Goal: Check status

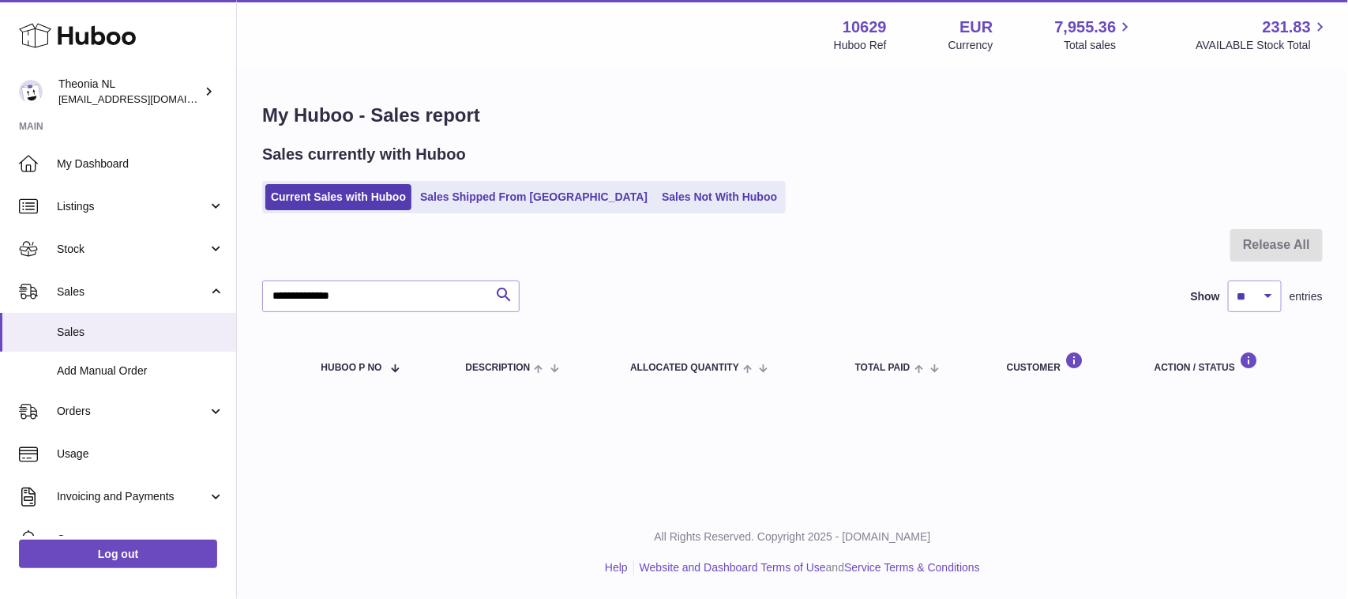
click at [444, 211] on ul "Current Sales with Huboo Sales Shipped From Huboo Sales Not With Huboo" at bounding box center [524, 197] width 524 height 32
click at [444, 202] on link "Sales Shipped From [GEOGRAPHIC_DATA]" at bounding box center [534, 197] width 239 height 26
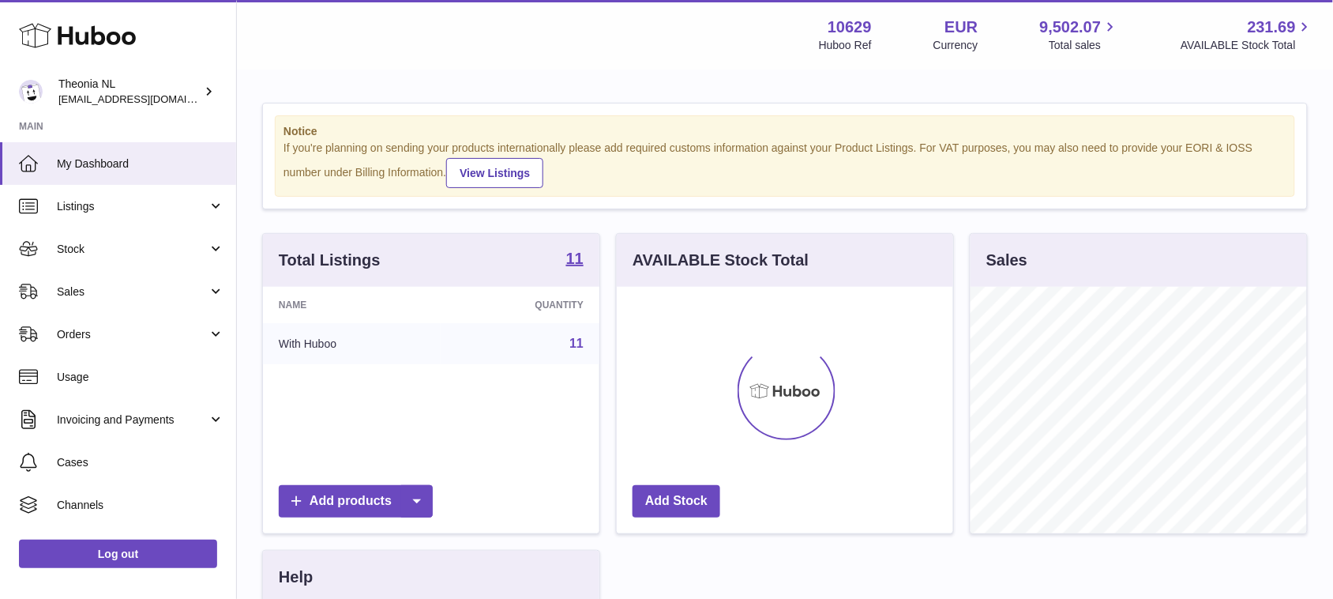
scroll to position [246, 336]
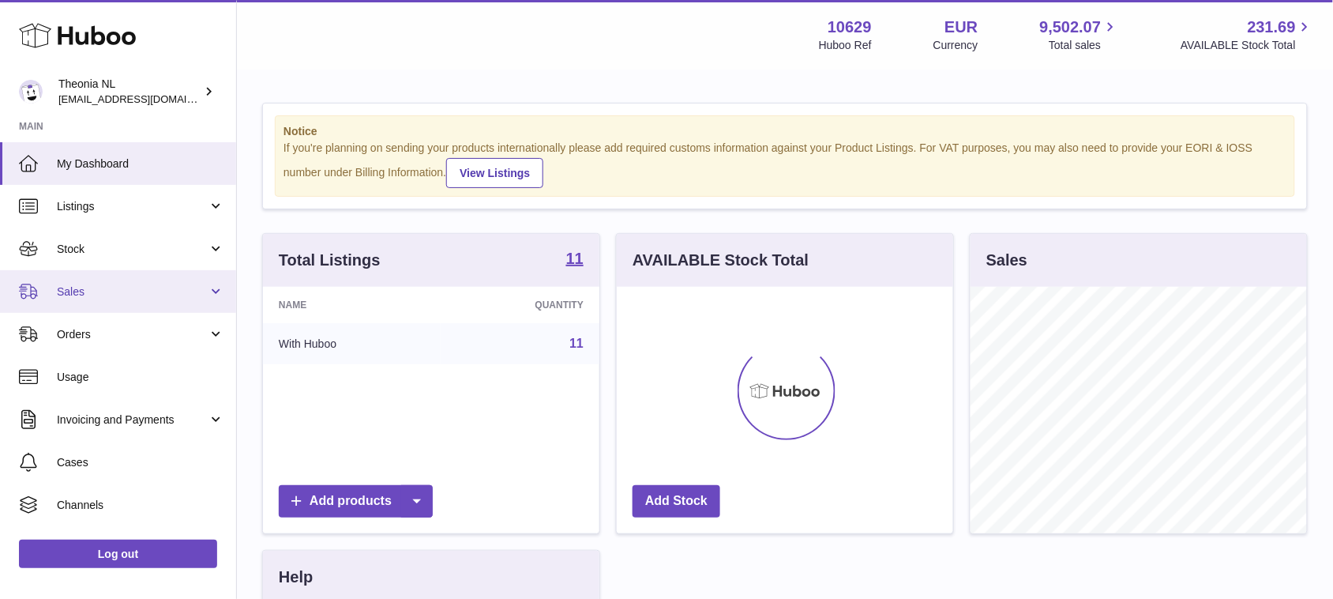
click at [89, 286] on span "Sales" at bounding box center [132, 291] width 151 height 15
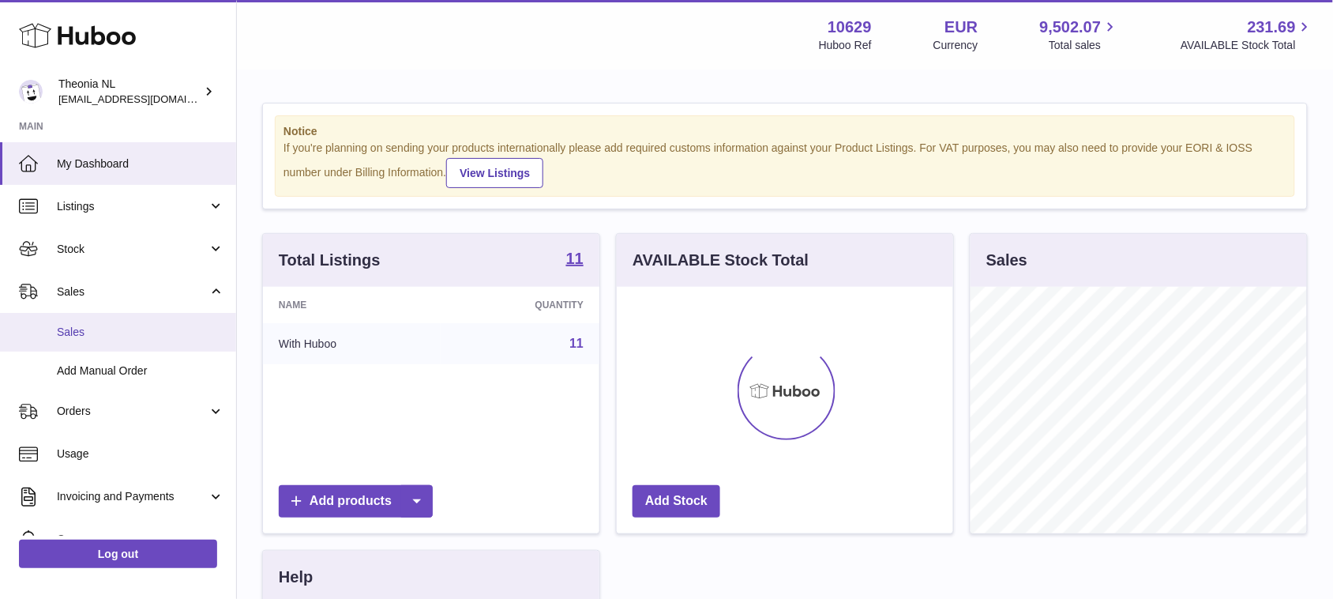
click at [91, 333] on span "Sales" at bounding box center [140, 332] width 167 height 15
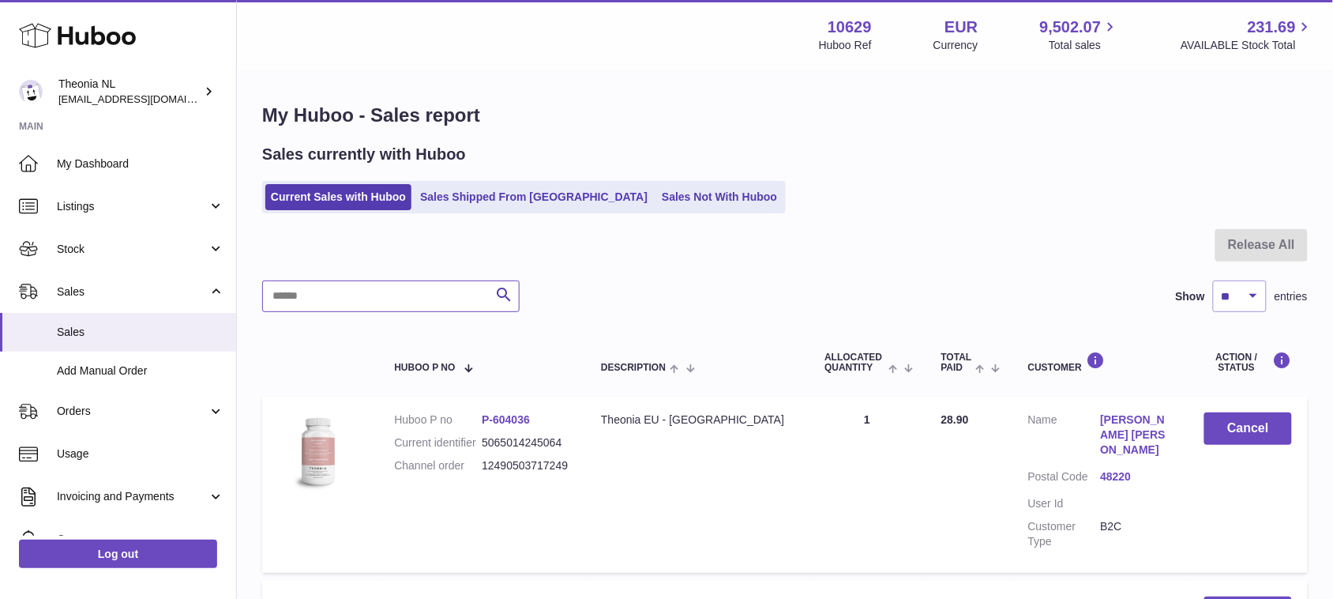
click at [431, 300] on input "text" at bounding box center [390, 296] width 257 height 32
click at [458, 195] on link "Sales Shipped From [GEOGRAPHIC_DATA]" at bounding box center [534, 197] width 239 height 26
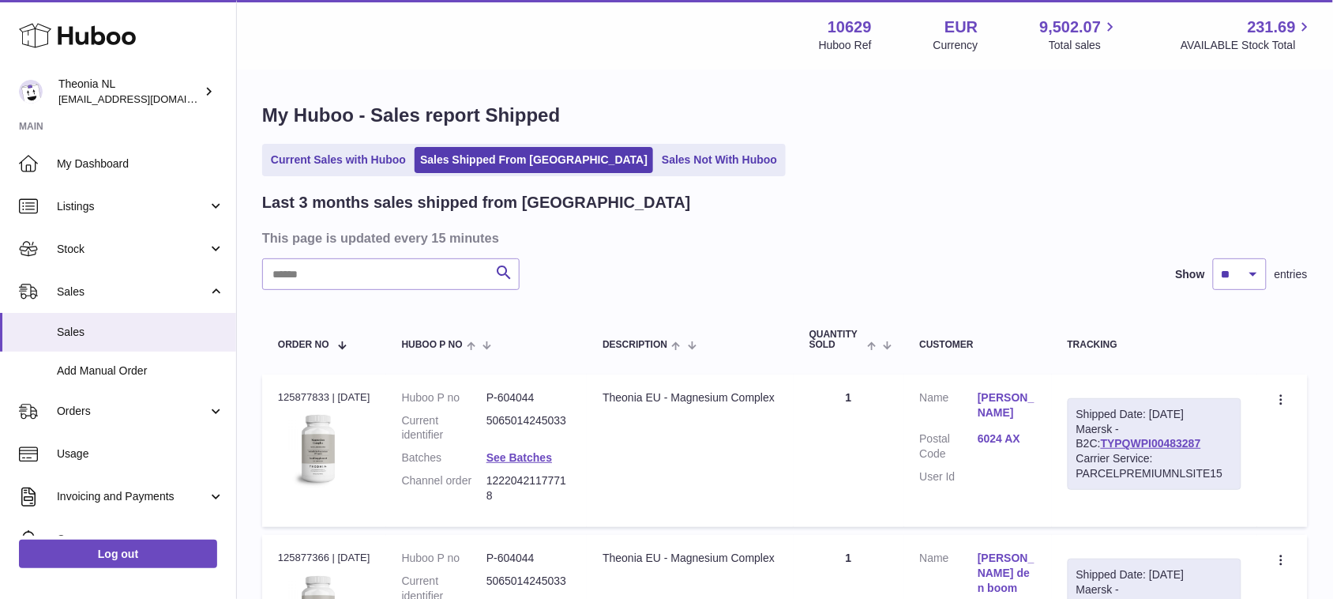
click at [360, 279] on input "text" at bounding box center [390, 274] width 257 height 32
paste input "**********"
type input "**********"
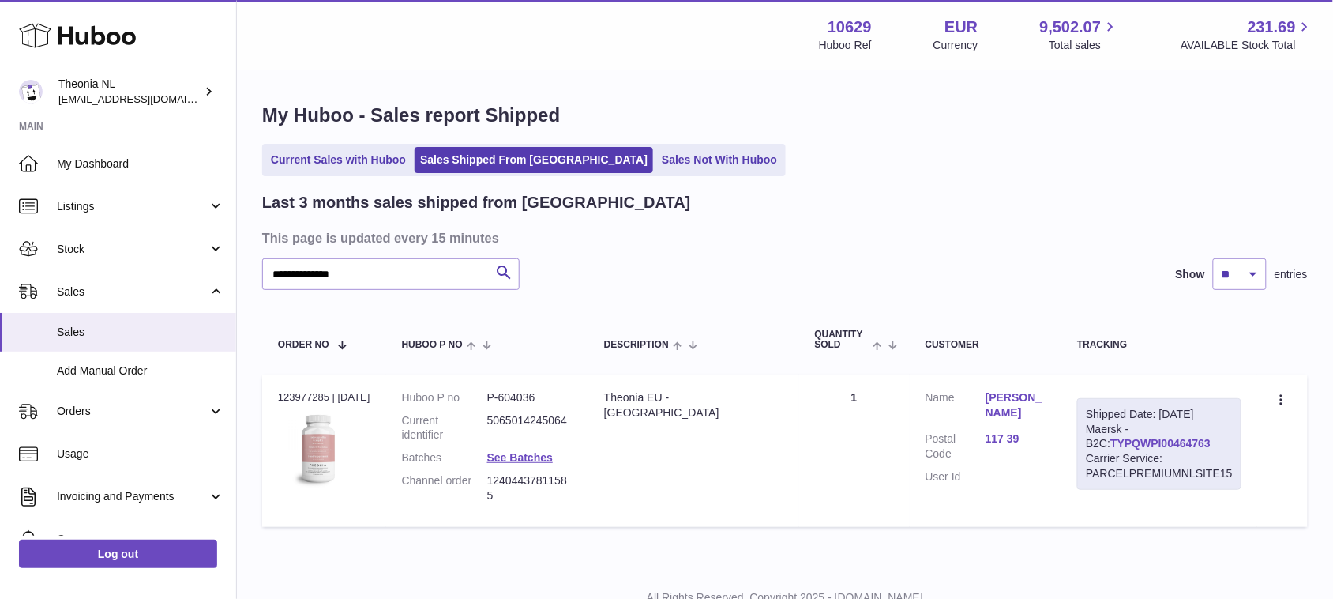
click at [1145, 444] on link "TYPQWPI00464763" at bounding box center [1161, 443] width 100 height 13
